Goal: Find specific page/section: Find specific page/section

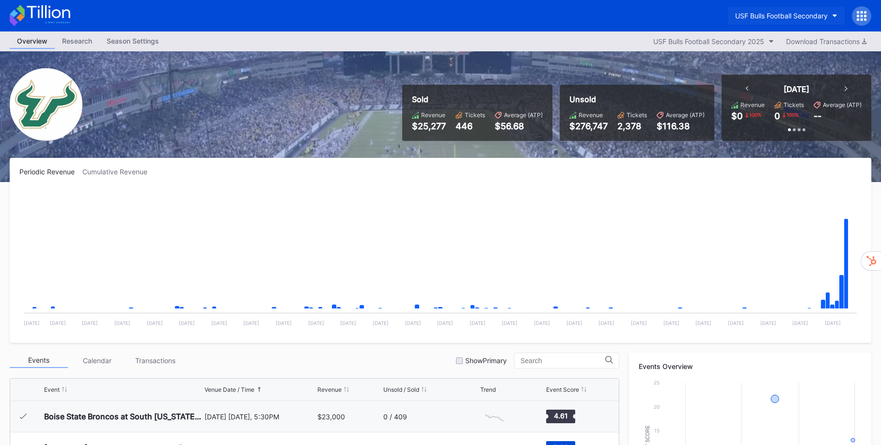
click at [835, 16] on icon "button" at bounding box center [834, 16] width 5 height 3
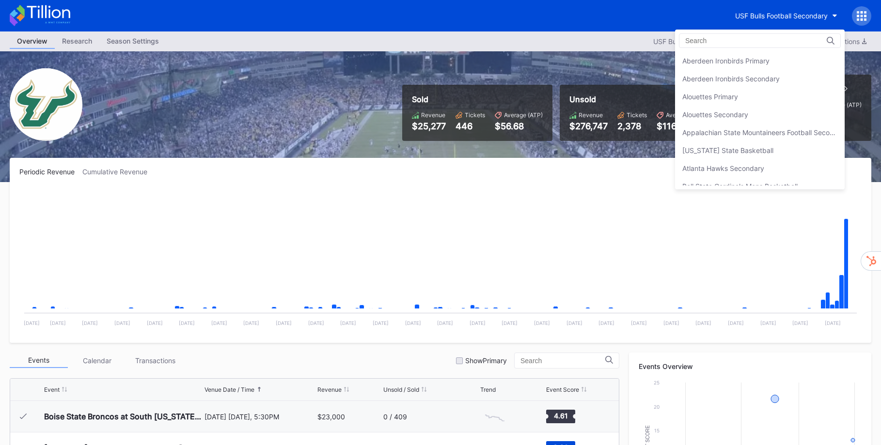
scroll to position [3244, 0]
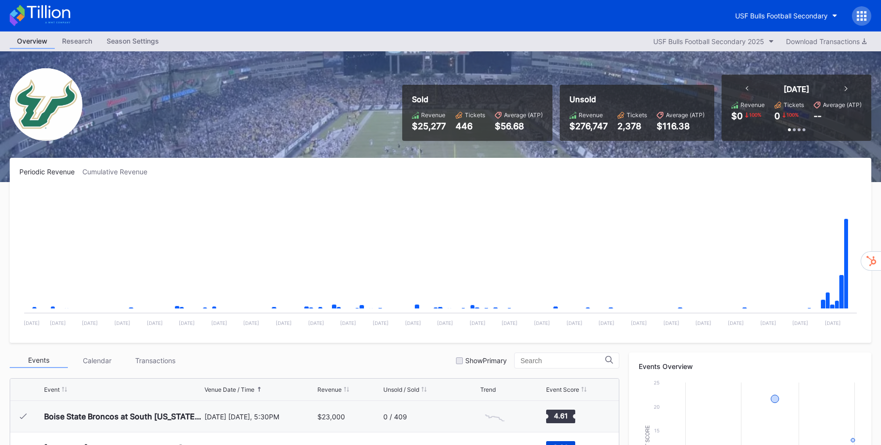
click at [860, 16] on icon at bounding box center [861, 16] width 10 height 10
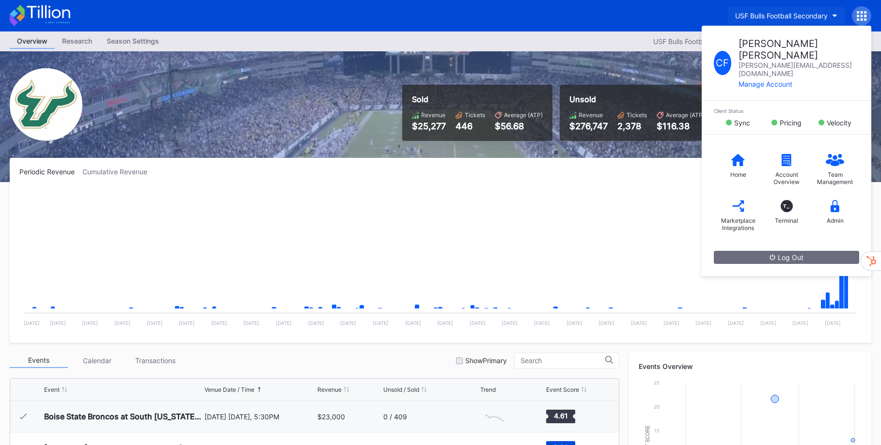
click at [782, 16] on div "USF Bulls Football Secondary" at bounding box center [781, 16] width 93 height 8
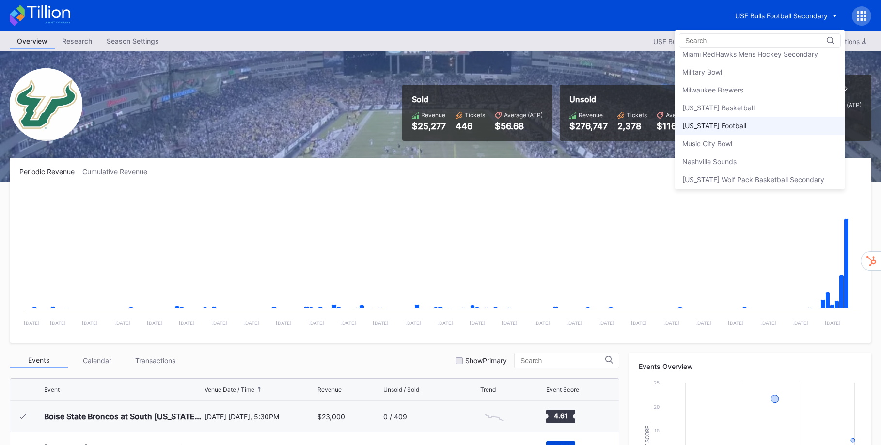
scroll to position [1517, 0]
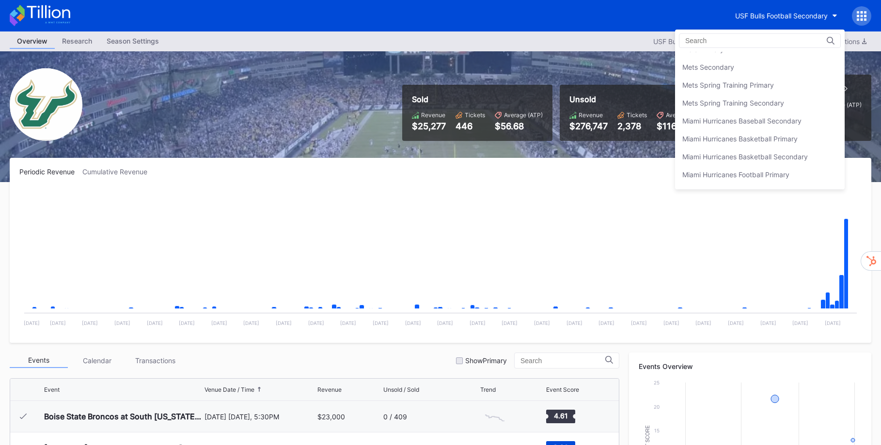
click at [732, 72] on div "Mets Secondary" at bounding box center [760, 67] width 170 height 18
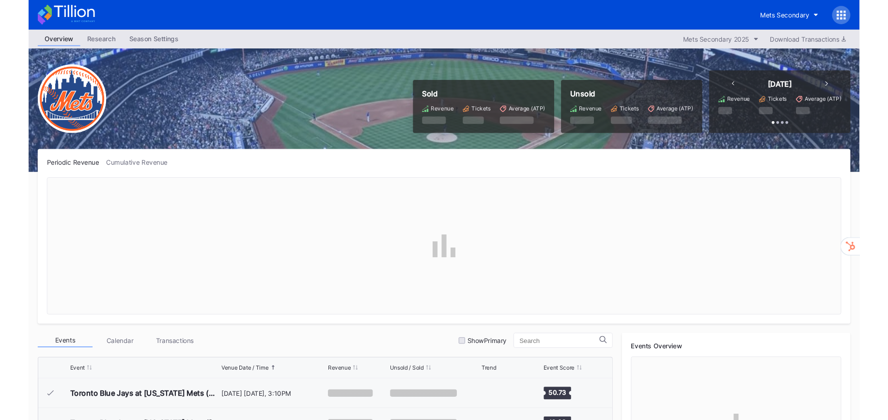
scroll to position [2141, 0]
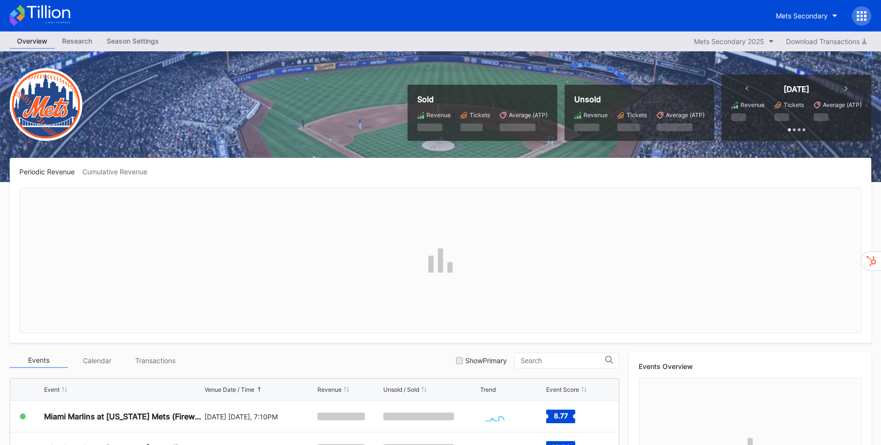
click at [858, 19] on icon at bounding box center [857, 19] width 2 height 2
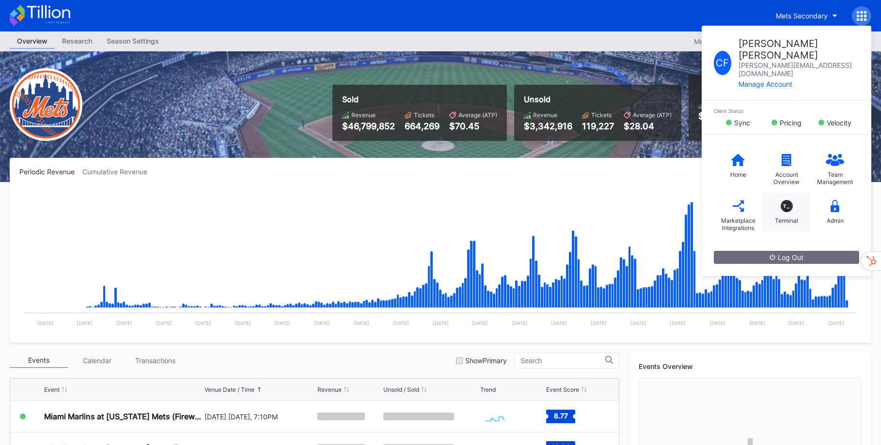
click at [787, 200] on div "T_" at bounding box center [786, 206] width 12 height 12
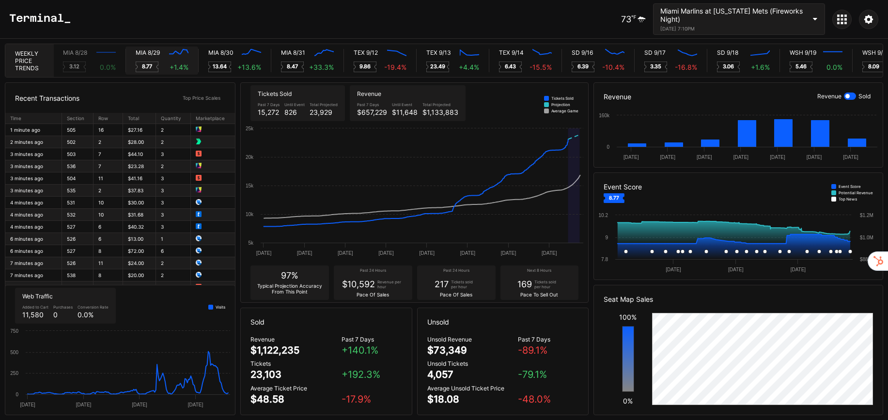
scroll to position [0, 4871]
